Goal: Transaction & Acquisition: Purchase product/service

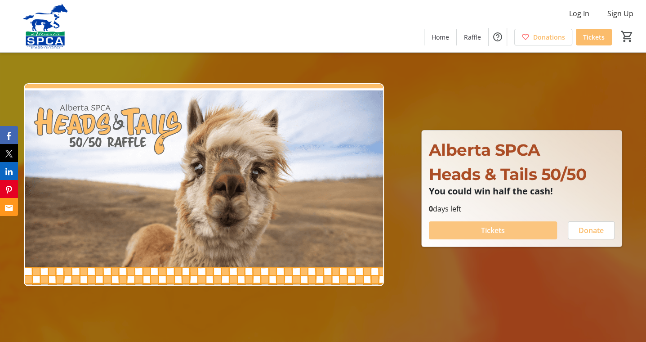
click at [489, 230] on span "Tickets" at bounding box center [493, 230] width 24 height 11
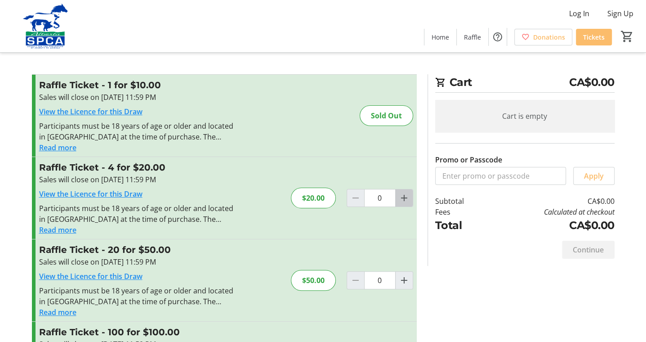
click at [409, 195] on mat-icon "Increment by one" at bounding box center [404, 198] width 11 height 11
type input "1"
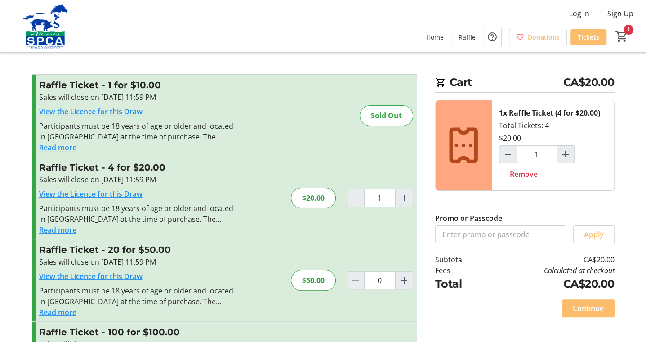
scroll to position [45, 0]
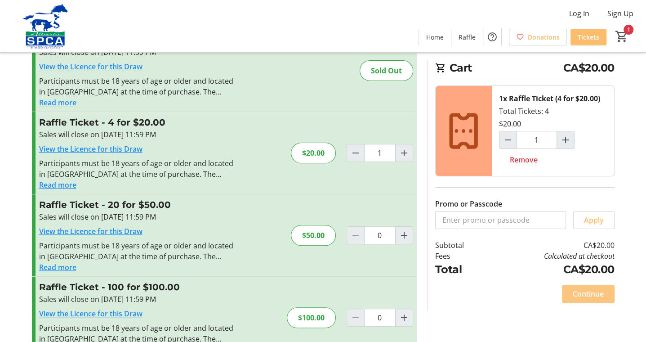
click at [577, 289] on span "Continue" at bounding box center [588, 293] width 31 height 11
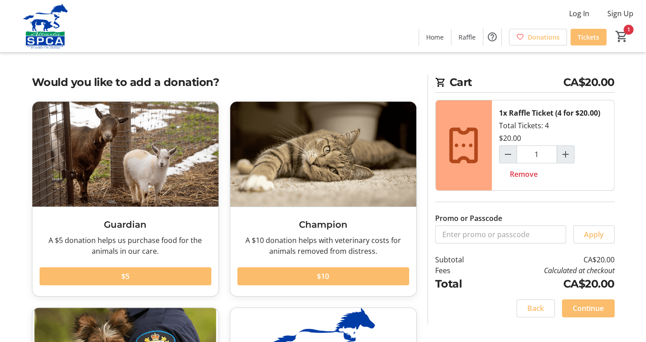
scroll to position [45, 0]
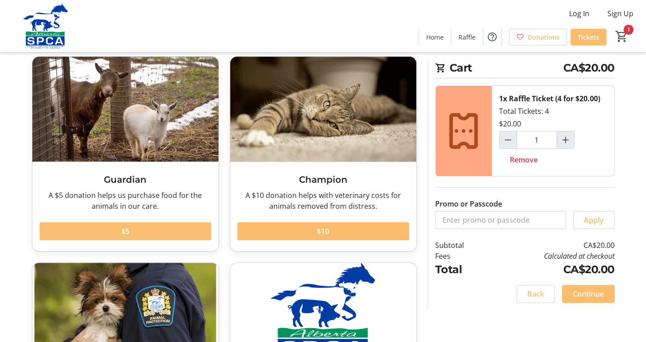
click at [138, 229] on span at bounding box center [126, 231] width 172 height 22
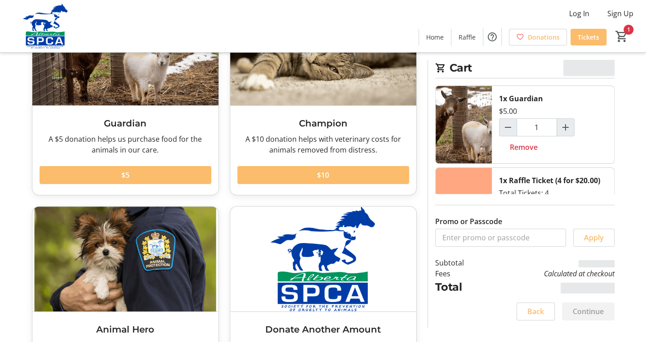
scroll to position [174, 0]
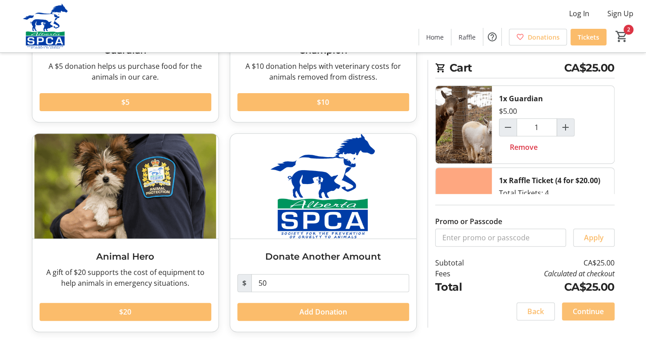
click at [594, 309] on span "Continue" at bounding box center [588, 311] width 31 height 11
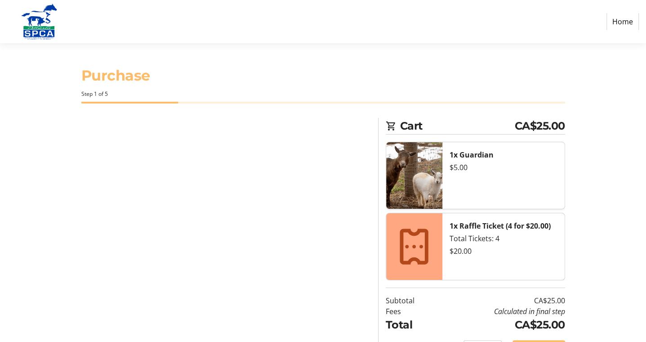
select select "CA"
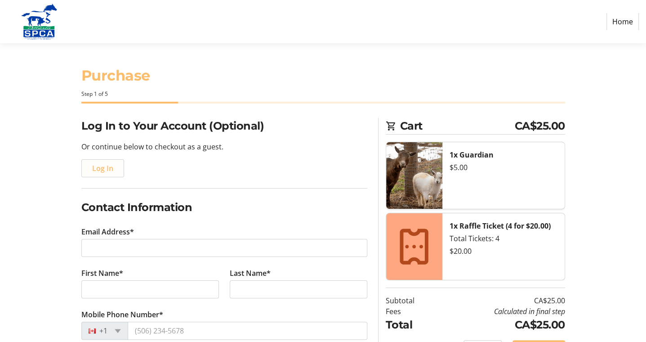
click at [101, 171] on span "Log In" at bounding box center [102, 168] width 21 height 11
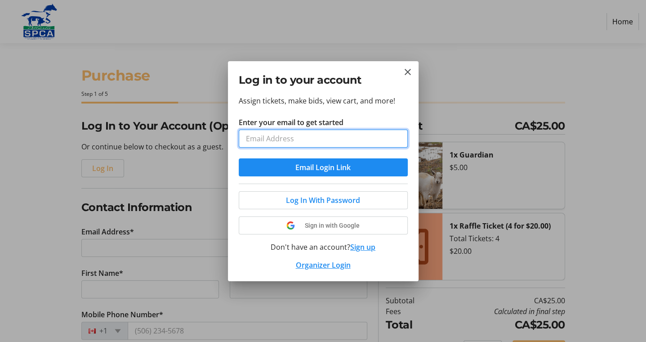
click at [279, 133] on input "Enter your email to get started" at bounding box center [323, 139] width 169 height 18
type input "[EMAIL_ADDRESS][DOMAIN_NAME]"
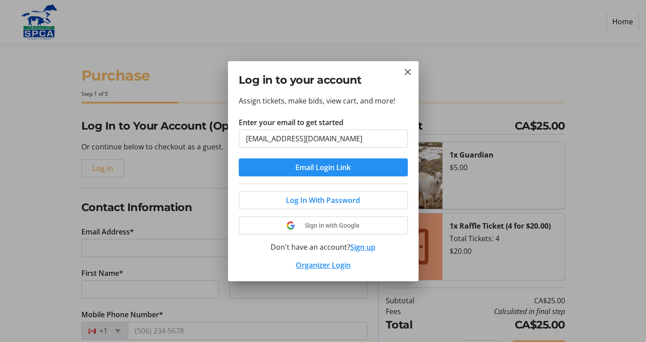
click at [323, 163] on span "Email Login Link" at bounding box center [323, 167] width 55 height 11
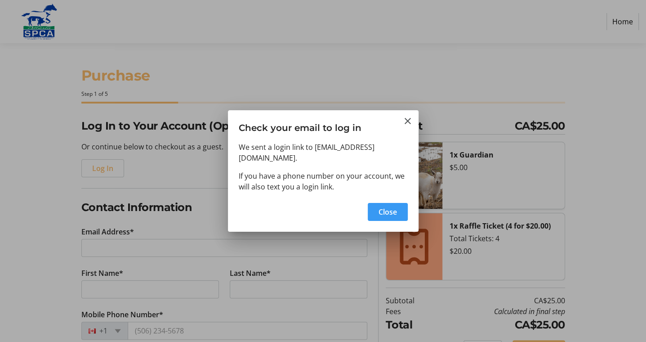
click at [394, 210] on span "Close" at bounding box center [388, 211] width 18 height 11
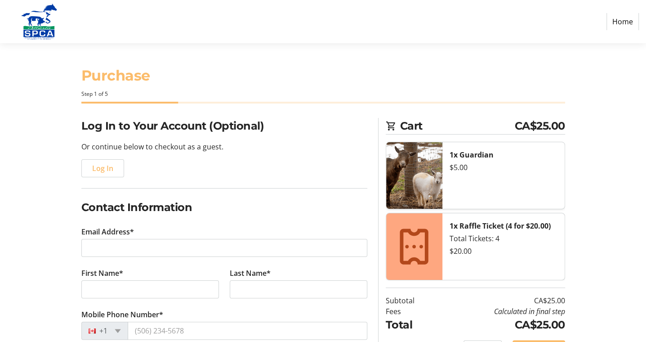
type input "[EMAIL_ADDRESS][DOMAIN_NAME]"
type input "[PERSON_NAME]"
type input "Kipling"
type input "[PHONE_NUMBER]"
radio input "true"
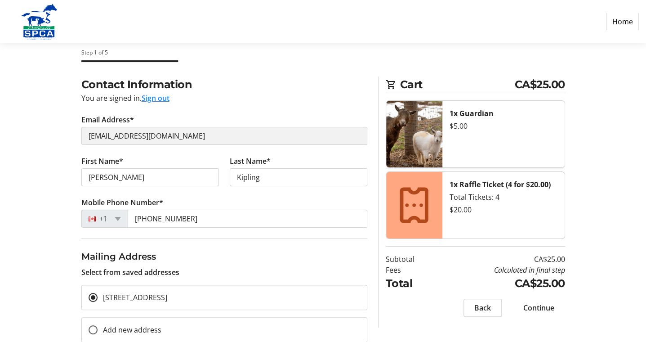
scroll to position [118, 0]
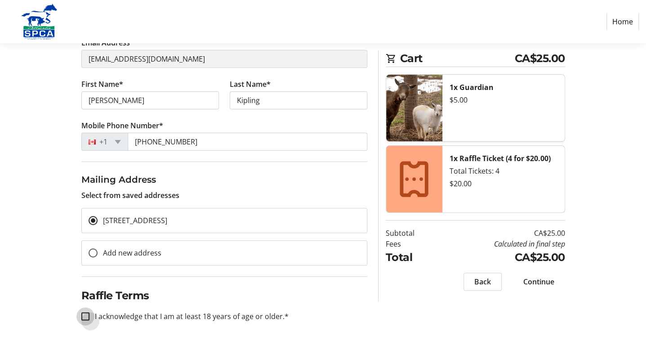
click at [86, 314] on input "I acknowledge that I am at least 18 years of age or older.*" at bounding box center [85, 316] width 8 height 8
checkbox input "true"
click at [536, 278] on span "Continue" at bounding box center [539, 281] width 31 height 11
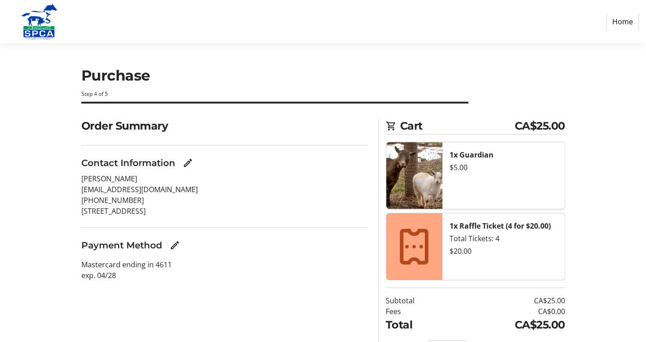
scroll to position [49, 0]
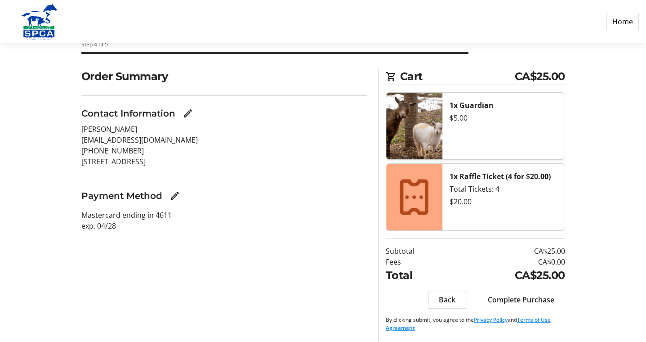
click at [530, 296] on span "Complete Purchase" at bounding box center [521, 299] width 67 height 11
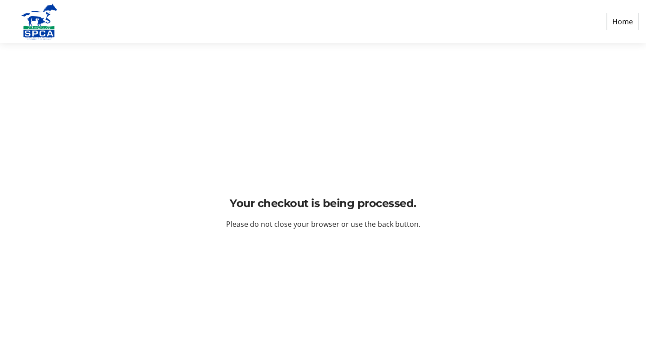
scroll to position [0, 0]
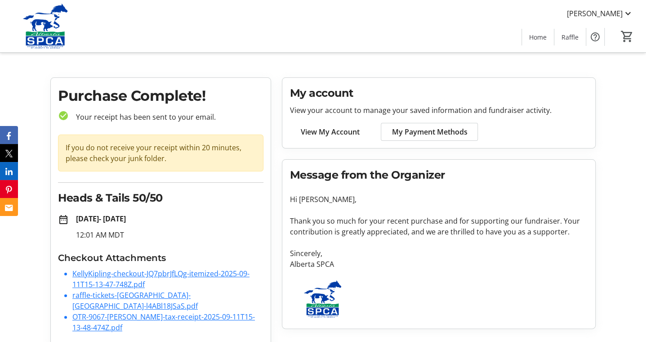
scroll to position [6, 0]
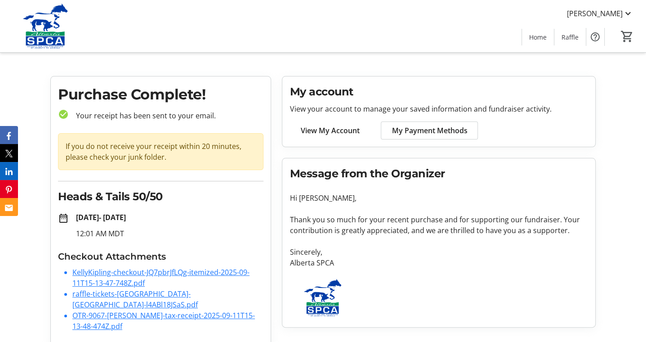
click at [108, 293] on link "raffle-tickets-[GEOGRAPHIC_DATA]-[GEOGRAPHIC_DATA]-l4ABl18JSaS.pdf" at bounding box center [135, 299] width 126 height 21
